Goal: Task Accomplishment & Management: Use online tool/utility

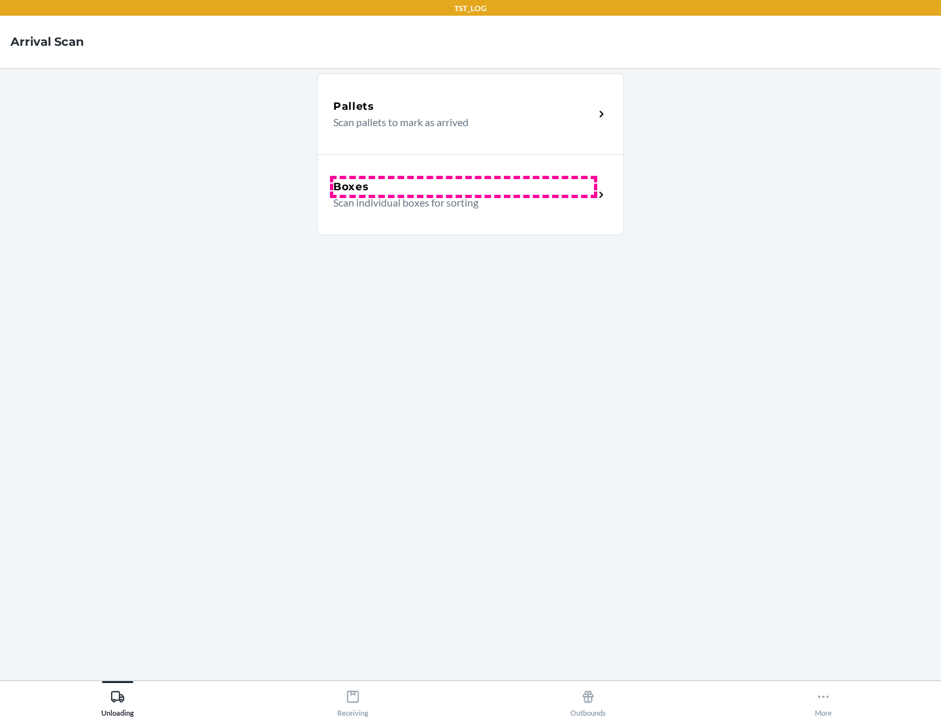
click at [464, 187] on div "Boxes" at bounding box center [463, 187] width 261 height 16
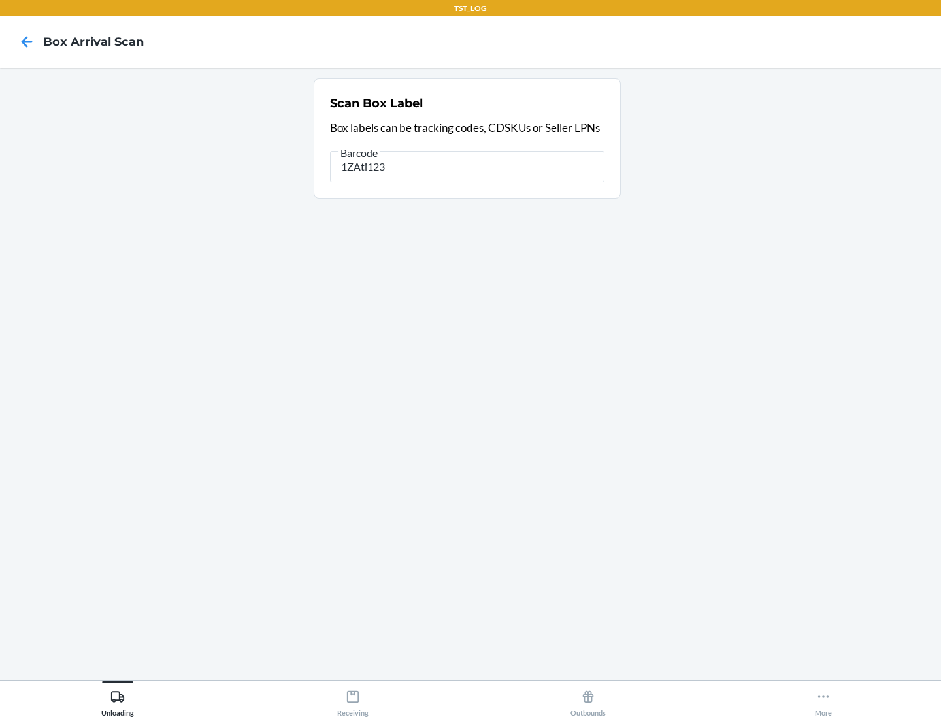
type input "1ZAti123"
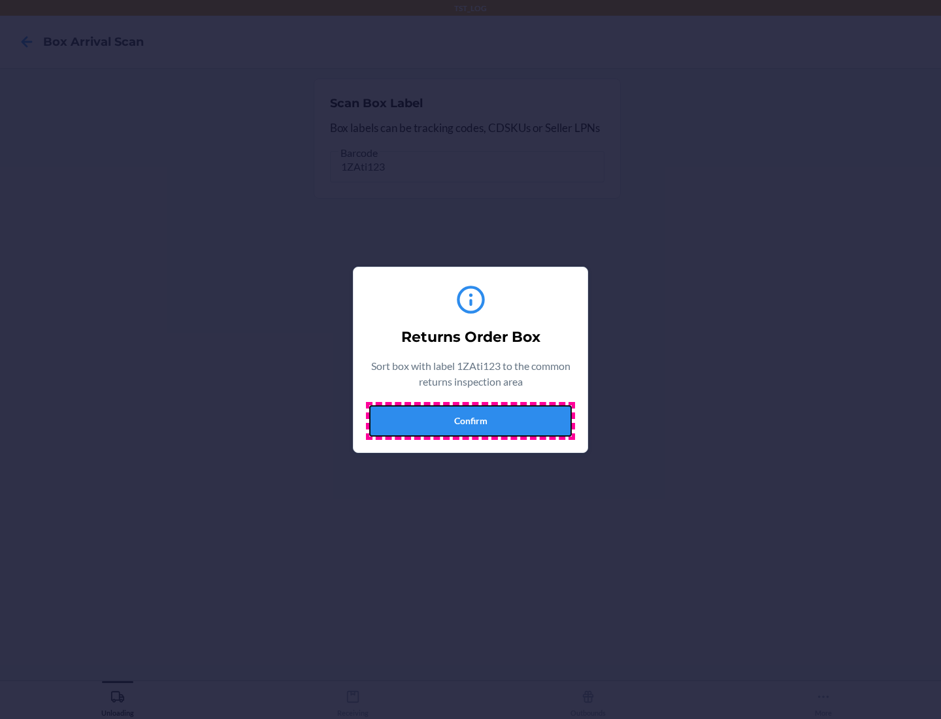
click at [471, 420] on button "Confirm" at bounding box center [470, 420] width 203 height 31
